Goal: Transaction & Acquisition: Purchase product/service

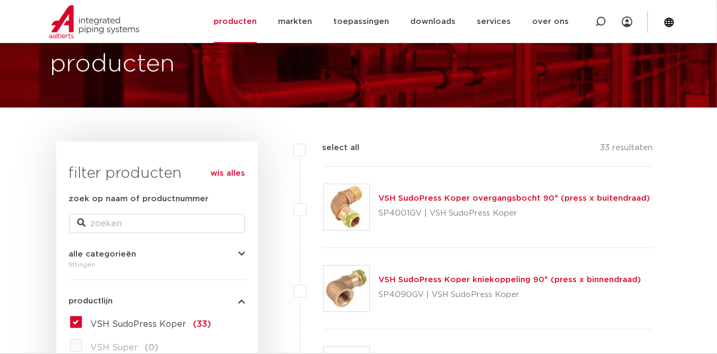
scroll to position [53, 0]
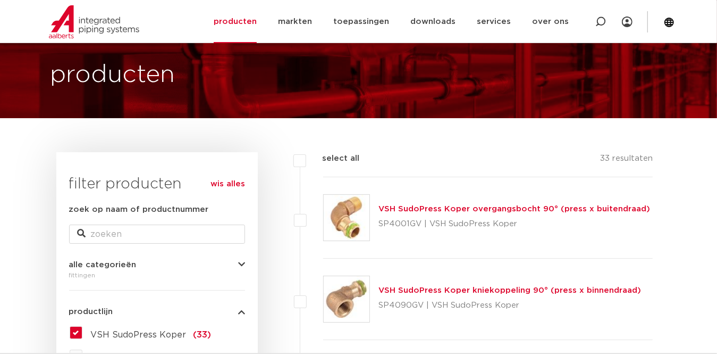
click at [239, 264] on icon "button" at bounding box center [241, 265] width 7 height 8
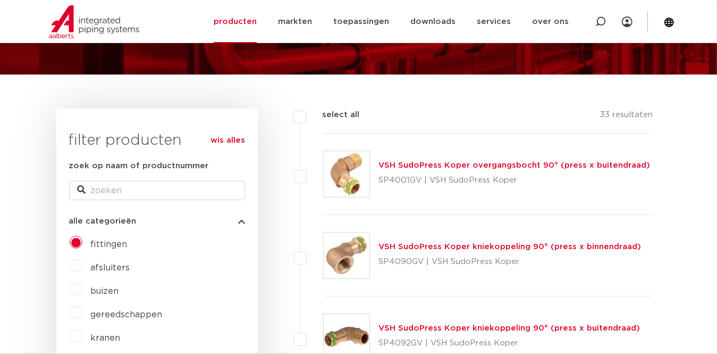
scroll to position [159, 0]
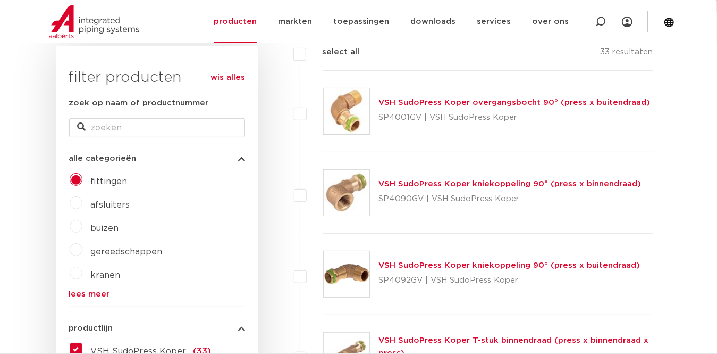
click at [240, 158] on icon "button" at bounding box center [241, 158] width 7 height 8
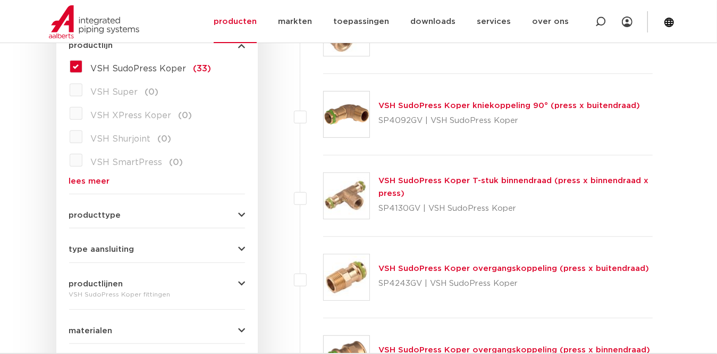
scroll to position [372, 0]
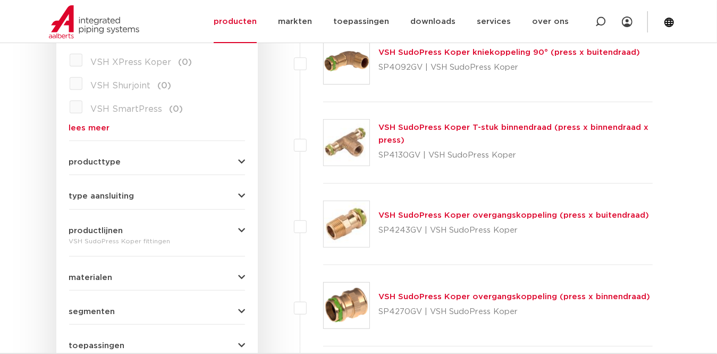
click at [239, 192] on icon "button" at bounding box center [241, 196] width 7 height 8
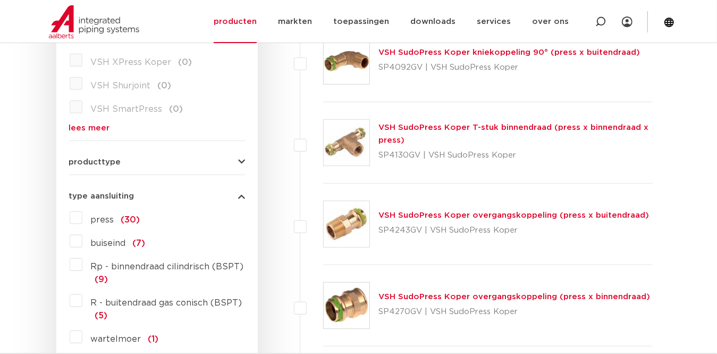
scroll to position [425, 0]
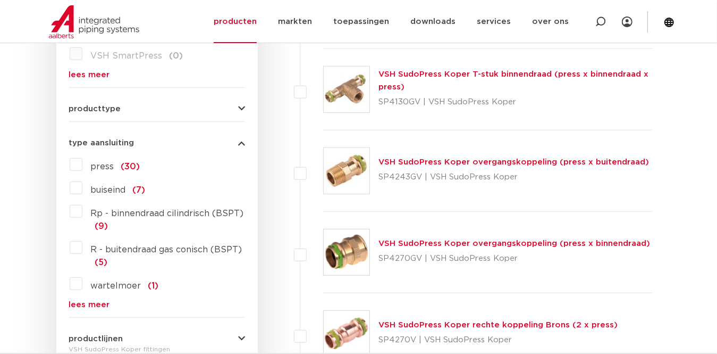
click at [82, 245] on label "R - buitendraad gas conisch (BSPT) (5)" at bounding box center [163, 254] width 163 height 30
click at [0, 0] on input "R - buitendraad gas conisch (BSPT) (5)" at bounding box center [0, 0] width 0 height 0
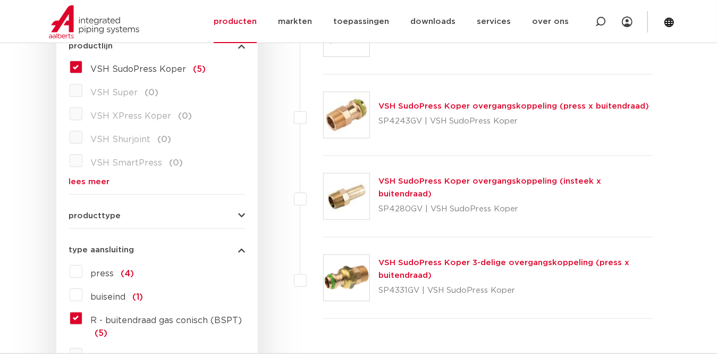
scroll to position [319, 0]
click at [447, 106] on link "VSH SudoPress Koper overgangskoppeling (press x buitendraad)" at bounding box center [514, 106] width 271 height 8
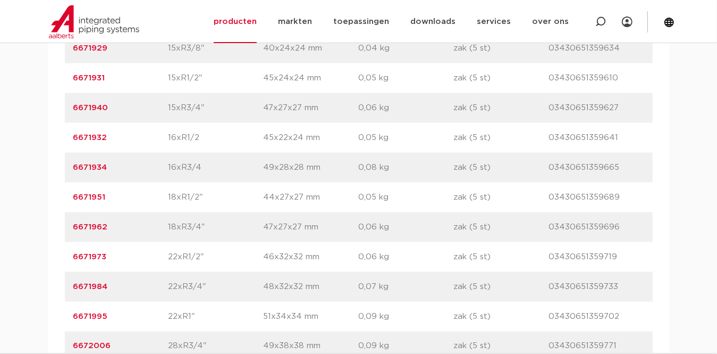
scroll to position [957, 0]
